Goal: Task Accomplishment & Management: Manage account settings

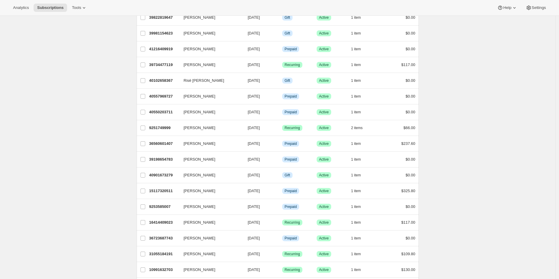
scroll to position [99, 0]
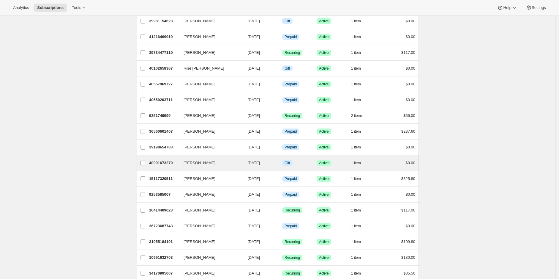
click at [142, 160] on input "[PERSON_NAME]" at bounding box center [142, 162] width 5 height 5
checkbox input "true"
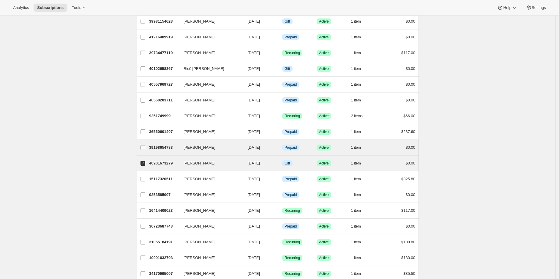
drag, startPoint x: 146, startPoint y: 146, endPoint x: 146, endPoint y: 138, distance: 8.9
click at [145, 146] on input "[PERSON_NAME]" at bounding box center [142, 147] width 5 height 5
checkbox input "true"
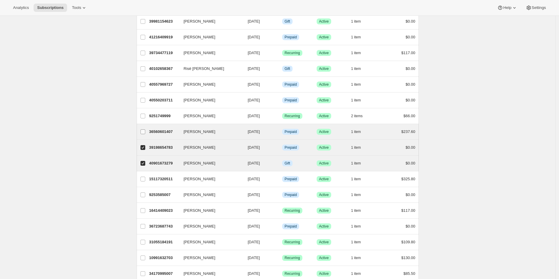
click at [145, 130] on input "[PERSON_NAME]" at bounding box center [142, 131] width 5 height 5
checkbox input "true"
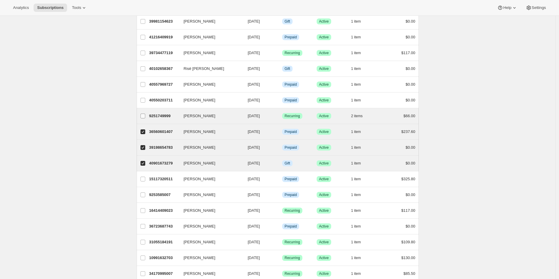
click at [144, 113] on input "[PERSON_NAME]" at bounding box center [142, 115] width 5 height 5
checkbox input "true"
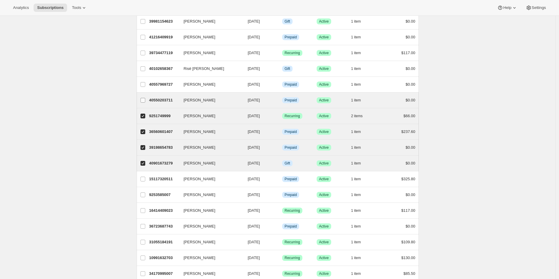
click at [145, 98] on input "[PERSON_NAME]" at bounding box center [142, 100] width 5 height 5
checkbox input "true"
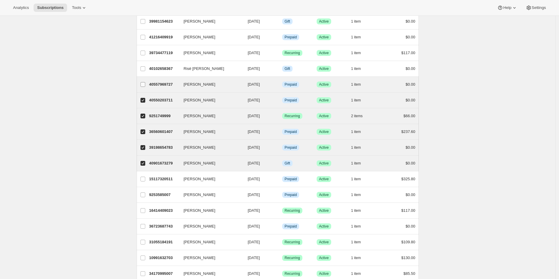
click at [145, 82] on input "[PERSON_NAME]" at bounding box center [142, 84] width 5 height 5
checkbox input "true"
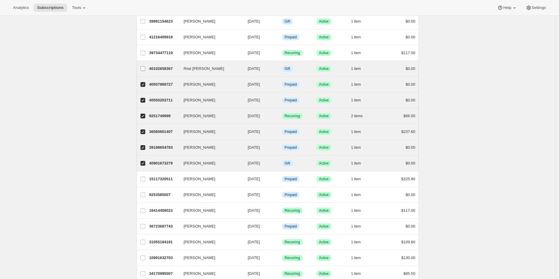
click at [144, 67] on input "Risë [PERSON_NAME]" at bounding box center [142, 68] width 5 height 5
checkbox input "true"
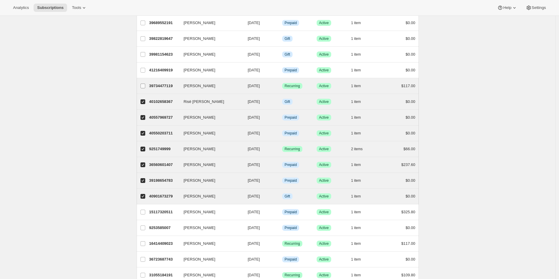
click at [145, 86] on input "[PERSON_NAME]" at bounding box center [142, 85] width 5 height 5
checkbox input "true"
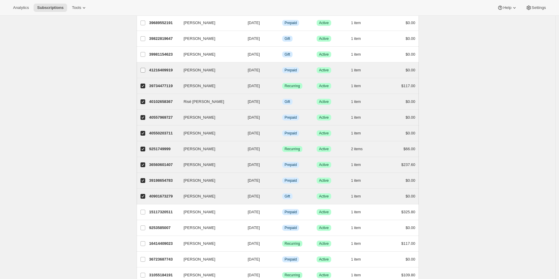
click at [144, 70] on input "[PERSON_NAME]" at bounding box center [142, 70] width 5 height 5
checkbox input "true"
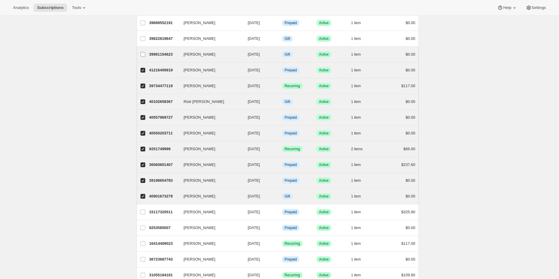
click at [145, 53] on input "[PERSON_NAME]" at bounding box center [142, 54] width 5 height 5
checkbox input "true"
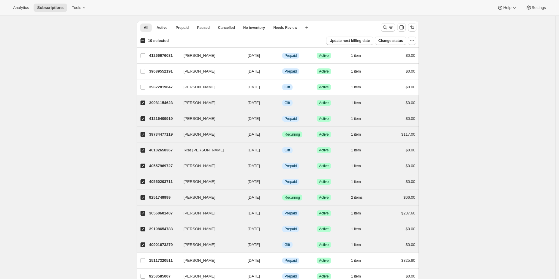
scroll to position [0, 0]
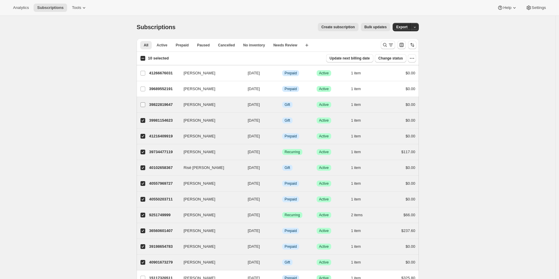
click at [143, 105] on input "[PERSON_NAME]" at bounding box center [142, 104] width 5 height 5
checkbox input "true"
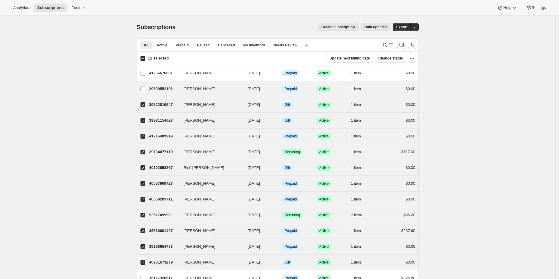
click at [143, 86] on input "[PERSON_NAME]" at bounding box center [142, 88] width 5 height 5
checkbox input "true"
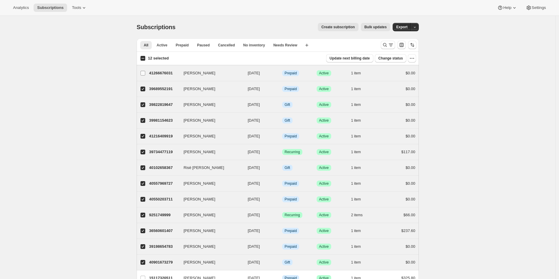
click at [143, 72] on input "[PERSON_NAME]" at bounding box center [142, 73] width 5 height 5
checkbox input "true"
click at [361, 72] on span "1 item" at bounding box center [356, 73] width 10 height 5
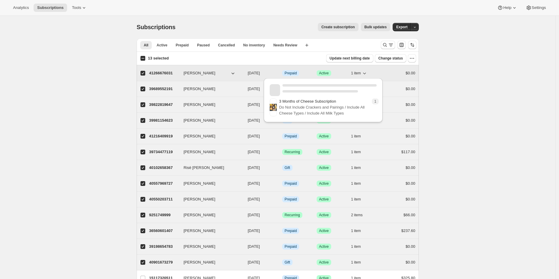
click at [364, 72] on icon "button" at bounding box center [364, 73] width 6 height 6
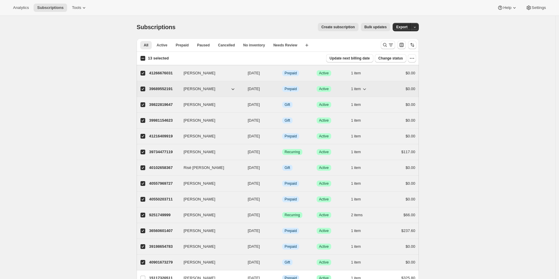
click at [361, 88] on span "1 item" at bounding box center [356, 88] width 10 height 5
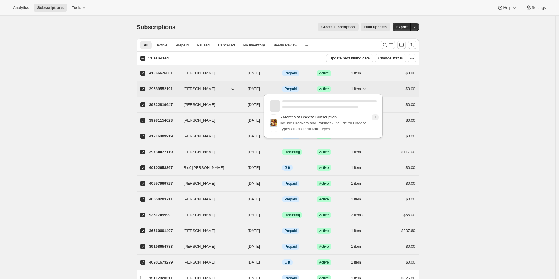
click at [361, 88] on span "1 item" at bounding box center [356, 88] width 10 height 5
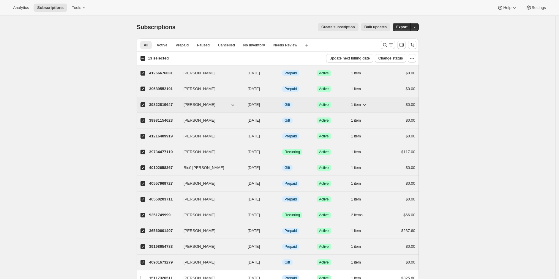
click at [359, 101] on button "1 item" at bounding box center [359, 104] width 16 height 8
click at [357, 119] on span "1 item" at bounding box center [356, 120] width 10 height 5
click at [357, 135] on span "1 item" at bounding box center [356, 136] width 10 height 5
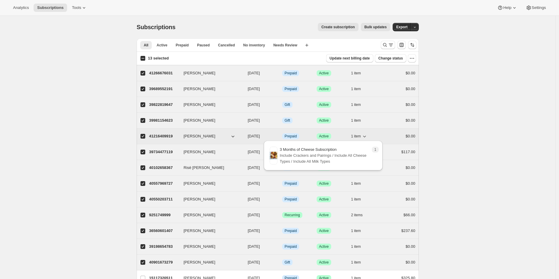
click at [359, 135] on span "1 item" at bounding box center [356, 136] width 10 height 5
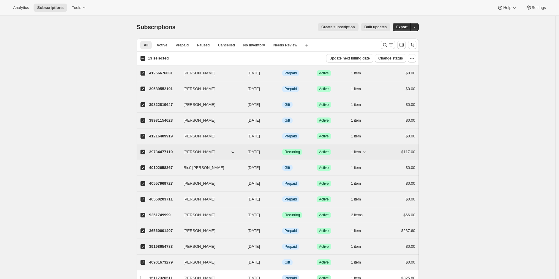
click at [360, 148] on button "1 item" at bounding box center [359, 152] width 16 height 8
click at [359, 148] on button "1 item" at bounding box center [359, 152] width 16 height 8
click at [358, 165] on span "1 item" at bounding box center [356, 167] width 10 height 5
click at [360, 181] on span "1 item" at bounding box center [356, 183] width 10 height 5
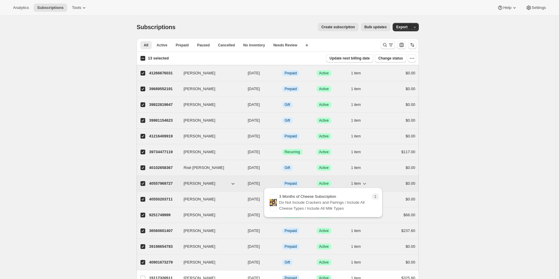
click at [360, 181] on span "1 item" at bounding box center [356, 183] width 10 height 5
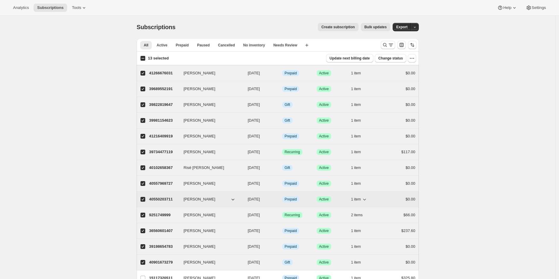
click at [357, 197] on span "1 item" at bounding box center [356, 199] width 10 height 5
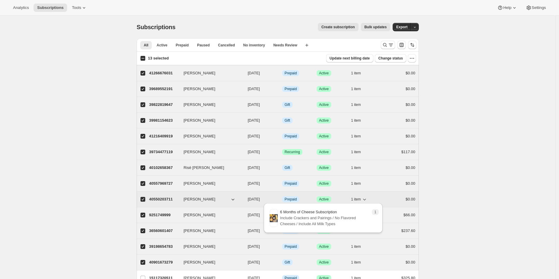
click at [357, 197] on span "1 item" at bounding box center [356, 199] width 10 height 5
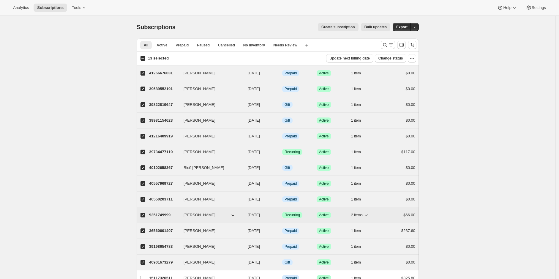
click at [358, 212] on span "2 items" at bounding box center [357, 214] width 12 height 5
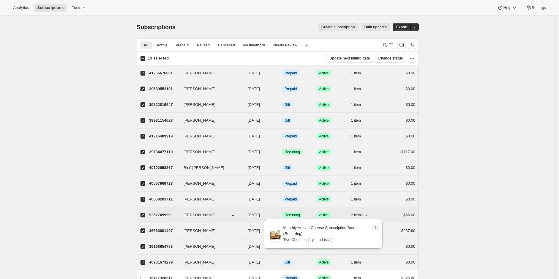
click at [358, 213] on span "2 items" at bounding box center [357, 214] width 12 height 5
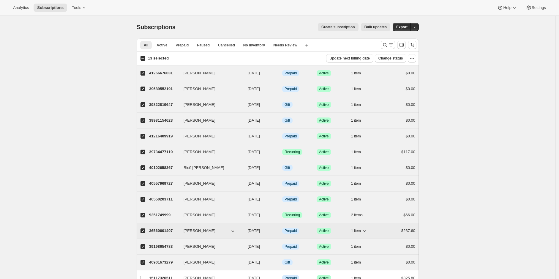
click at [357, 228] on span "1 item" at bounding box center [356, 230] width 10 height 5
click at [358, 228] on span "1 item" at bounding box center [356, 230] width 10 height 5
click at [358, 244] on span "1 item" at bounding box center [356, 246] width 10 height 5
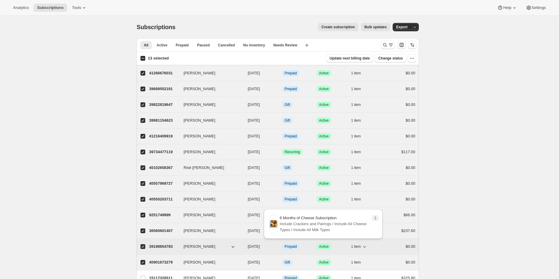
click at [358, 244] on span "1 item" at bounding box center [356, 246] width 10 height 5
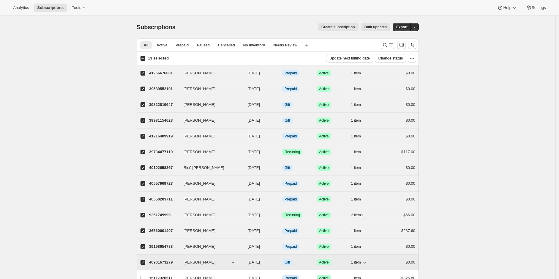
click at [358, 260] on span "1 item" at bounding box center [356, 262] width 10 height 5
click at [367, 74] on icon "button" at bounding box center [364, 73] width 6 height 6
click at [365, 72] on icon "button" at bounding box center [364, 73] width 6 height 6
click at [361, 86] on span "1 item" at bounding box center [356, 88] width 10 height 5
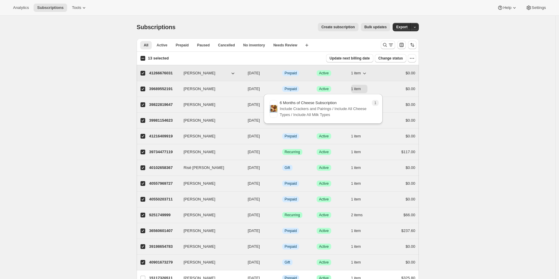
click at [361, 86] on span "1 item" at bounding box center [356, 88] width 10 height 5
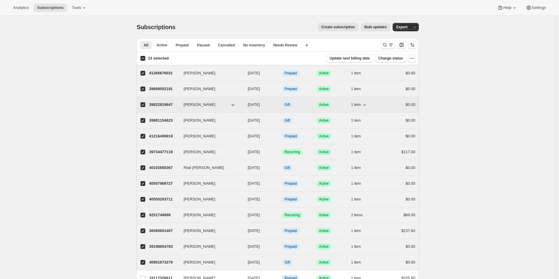
click at [360, 105] on span "1 item" at bounding box center [356, 104] width 10 height 5
click at [357, 118] on span "1 item" at bounding box center [356, 120] width 10 height 5
click at [355, 134] on span "1 item" at bounding box center [356, 136] width 10 height 5
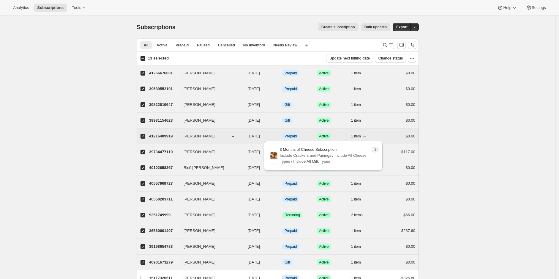
click at [355, 134] on span "1 item" at bounding box center [356, 136] width 10 height 5
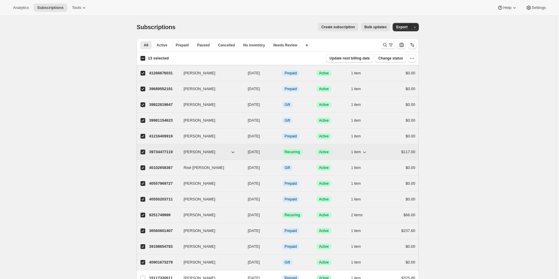
click at [352, 150] on div "39734477119 Anna Liokoumovitch 10/12/2025 Success Recurring Success Active 1 it…" at bounding box center [282, 152] width 266 height 8
checkbox input "false"
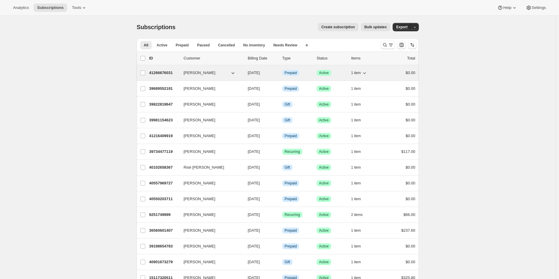
click at [364, 73] on icon "button" at bounding box center [364, 73] width 6 height 6
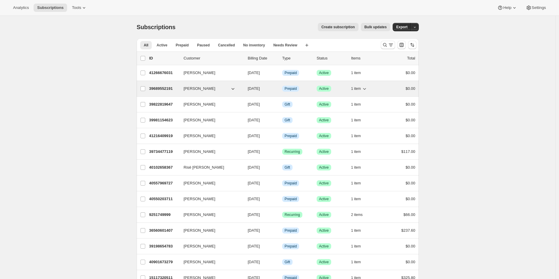
click at [361, 86] on span "1 item" at bounding box center [356, 88] width 10 height 5
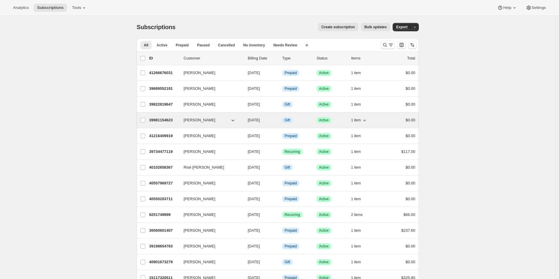
click at [361, 119] on span "1 item" at bounding box center [356, 120] width 10 height 5
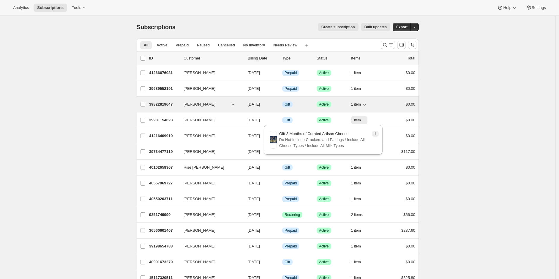
click at [359, 106] on button "1 item" at bounding box center [359, 104] width 16 height 8
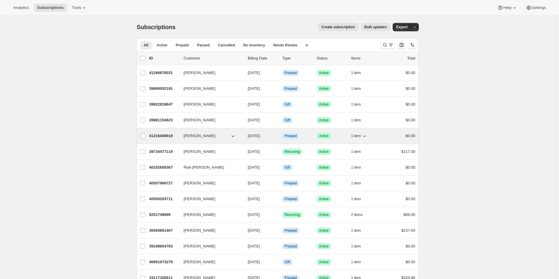
click at [367, 134] on icon "button" at bounding box center [364, 136] width 6 height 6
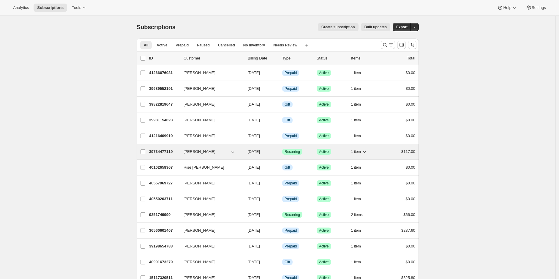
click at [364, 151] on icon "button" at bounding box center [364, 152] width 6 height 6
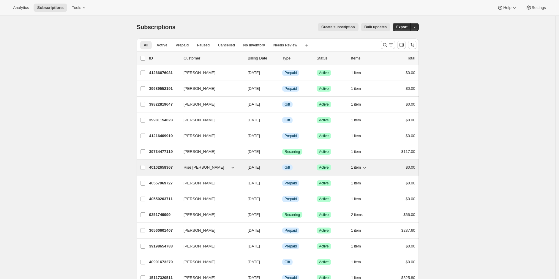
click at [364, 164] on icon "button" at bounding box center [364, 167] width 6 height 6
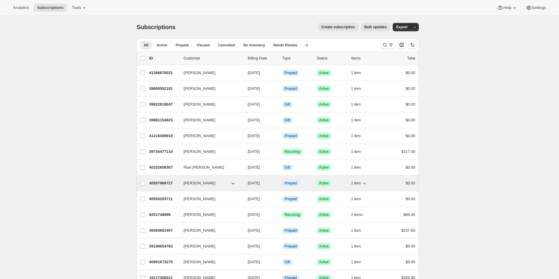
click at [361, 181] on span "1 item" at bounding box center [356, 183] width 10 height 5
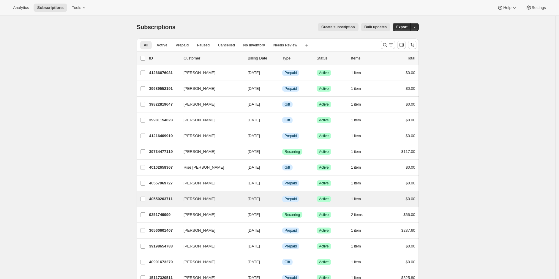
click at [361, 203] on div "Scott Miller 40550203711 Scott Miller 10/12/2025 Info Prepaid Success Active 1 …" at bounding box center [278, 198] width 282 height 15
click at [360, 198] on span "1 item" at bounding box center [356, 198] width 10 height 5
click at [361, 197] on span "1 item" at bounding box center [356, 198] width 10 height 5
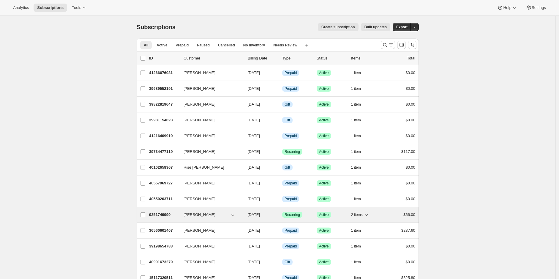
click at [361, 212] on span "2 items" at bounding box center [357, 214] width 12 height 5
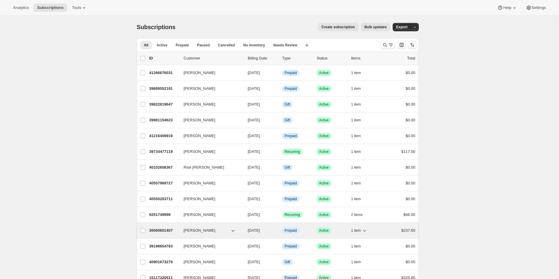
click at [361, 228] on span "1 item" at bounding box center [356, 230] width 10 height 5
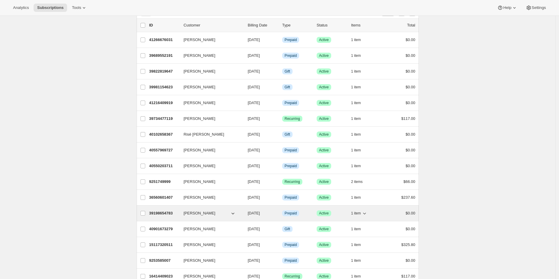
click at [360, 209] on button "1 item" at bounding box center [359, 213] width 16 height 8
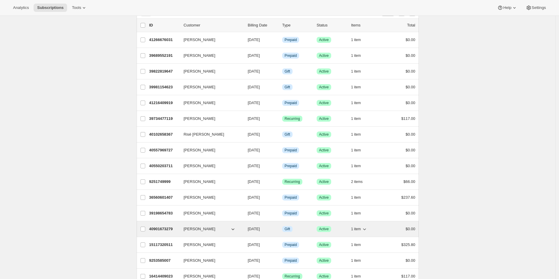
click at [361, 226] on span "1 item" at bounding box center [356, 228] width 10 height 5
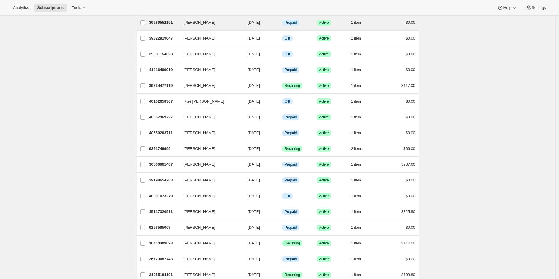
scroll to position [0, 0]
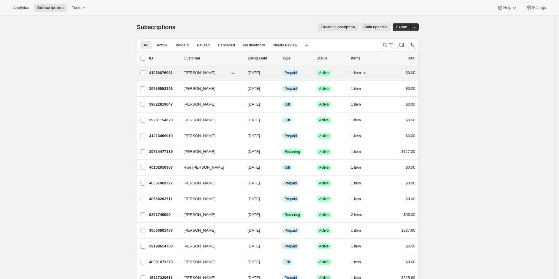
click at [359, 72] on span "1 item" at bounding box center [356, 72] width 10 height 5
click at [359, 71] on span "1 item" at bounding box center [356, 72] width 10 height 5
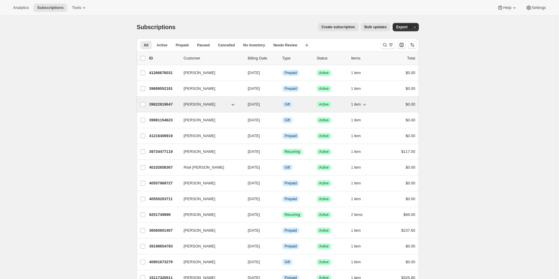
click at [360, 102] on span "1 item" at bounding box center [356, 104] width 10 height 5
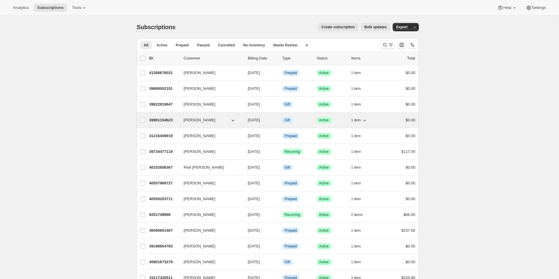
click at [361, 119] on span "1 item" at bounding box center [356, 120] width 10 height 5
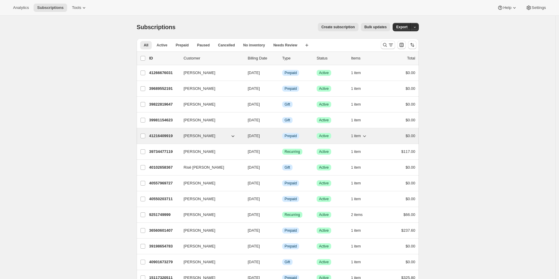
click at [363, 137] on button "1 item" at bounding box center [359, 136] width 16 height 8
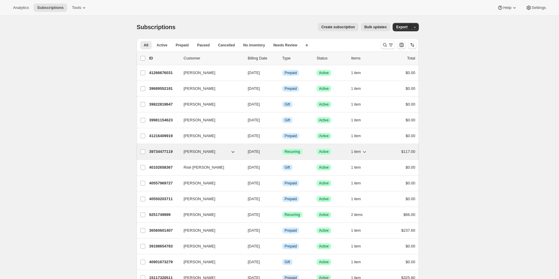
click at [361, 149] on span "1 item" at bounding box center [356, 151] width 10 height 5
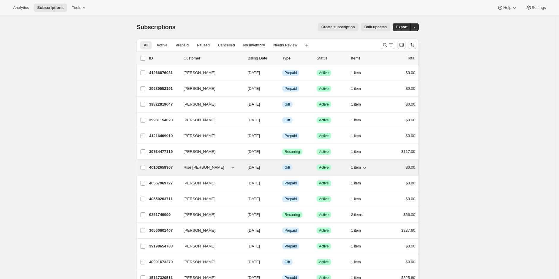
click at [363, 166] on icon "button" at bounding box center [364, 167] width 6 height 6
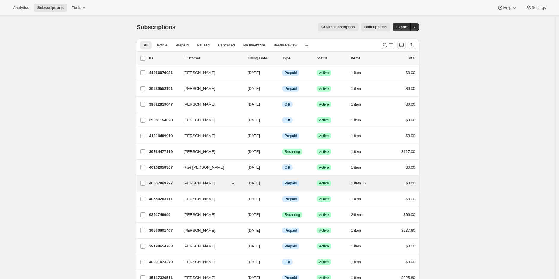
click at [363, 179] on button "1 item" at bounding box center [359, 183] width 16 height 8
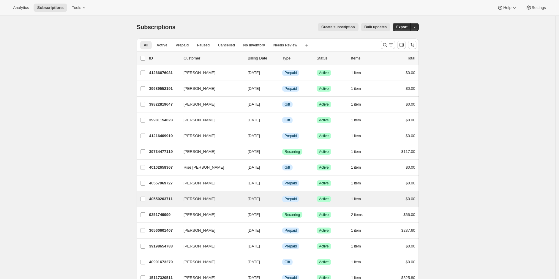
click at [361, 195] on button "1 item" at bounding box center [359, 199] width 16 height 8
click at [361, 196] on span "1 item" at bounding box center [356, 198] width 10 height 5
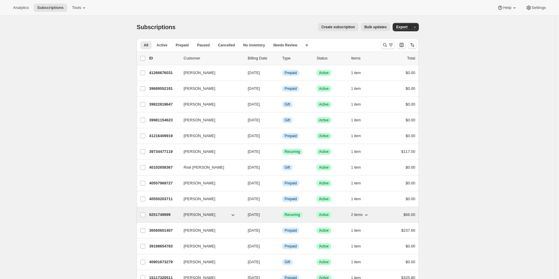
click at [360, 212] on span "2 items" at bounding box center [357, 214] width 12 height 5
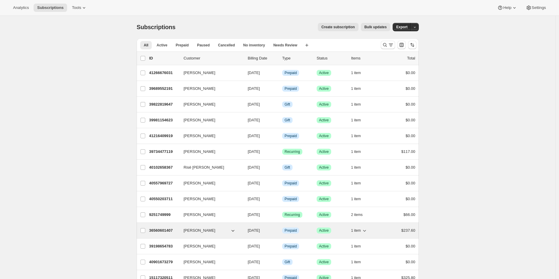
click at [358, 228] on span "1 item" at bounding box center [356, 230] width 10 height 5
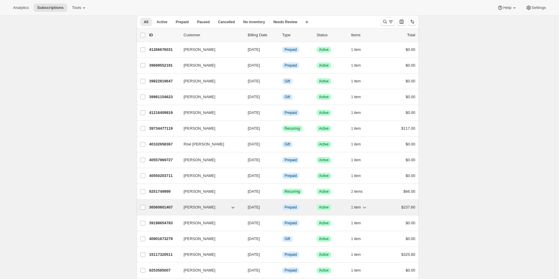
scroll to position [33, 0]
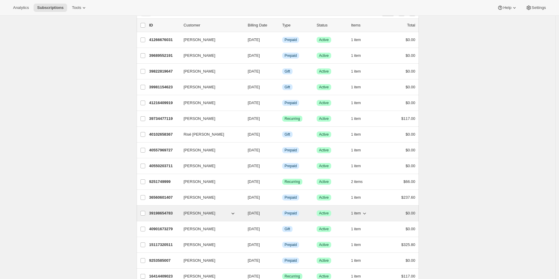
click at [361, 211] on span "1 item" at bounding box center [356, 213] width 10 height 5
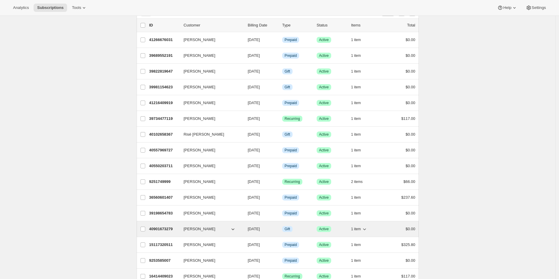
click at [363, 225] on button "1 item" at bounding box center [359, 229] width 16 height 8
